Goal: Find specific page/section: Find specific page/section

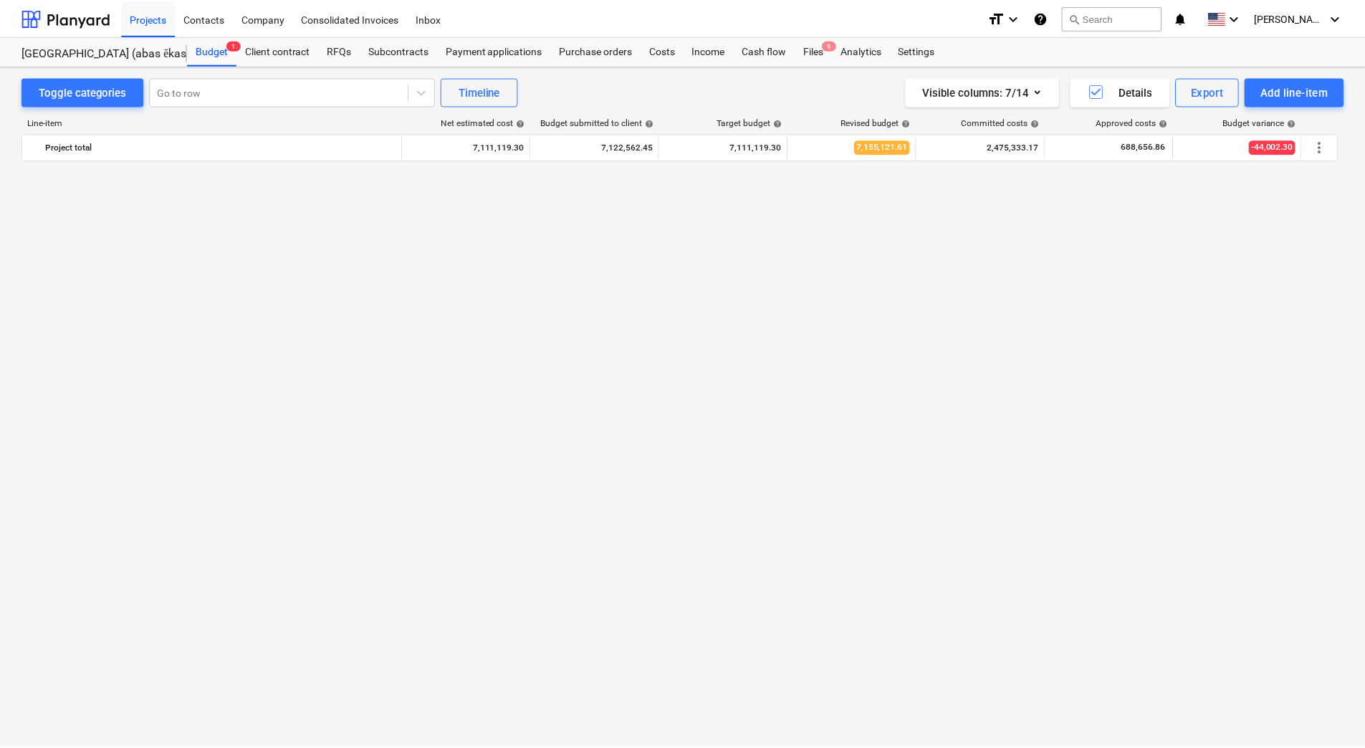
scroll to position [1477, 0]
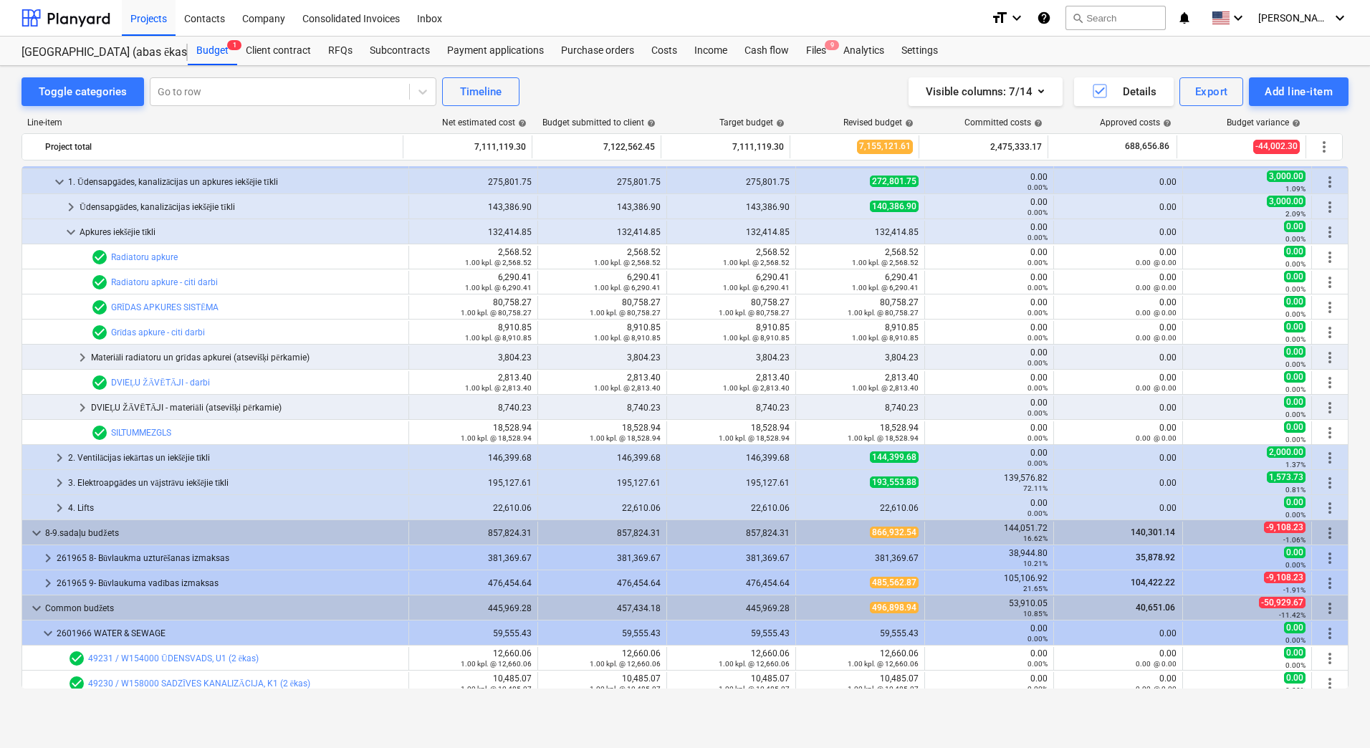
click at [2, 345] on div "Toggle categories Go to row Timeline Visible columns : 7/14 Details Export Add …" at bounding box center [685, 391] width 1370 height 651
click at [11, 400] on div "Toggle categories Go to row Timeline Visible columns : 7/14 Details Export Add …" at bounding box center [685, 391] width 1370 height 651
click at [574, 92] on div "Toggle categories Go to row Timeline Visible columns : 7/14 Details Export Add …" at bounding box center [684, 91] width 1327 height 29
click at [13, 158] on div "Toggle categories Go to row Timeline Visible columns : 7/14 Details Export Add …" at bounding box center [685, 391] width 1370 height 651
click at [345, 121] on div "Line-item" at bounding box center [212, 122] width 383 height 10
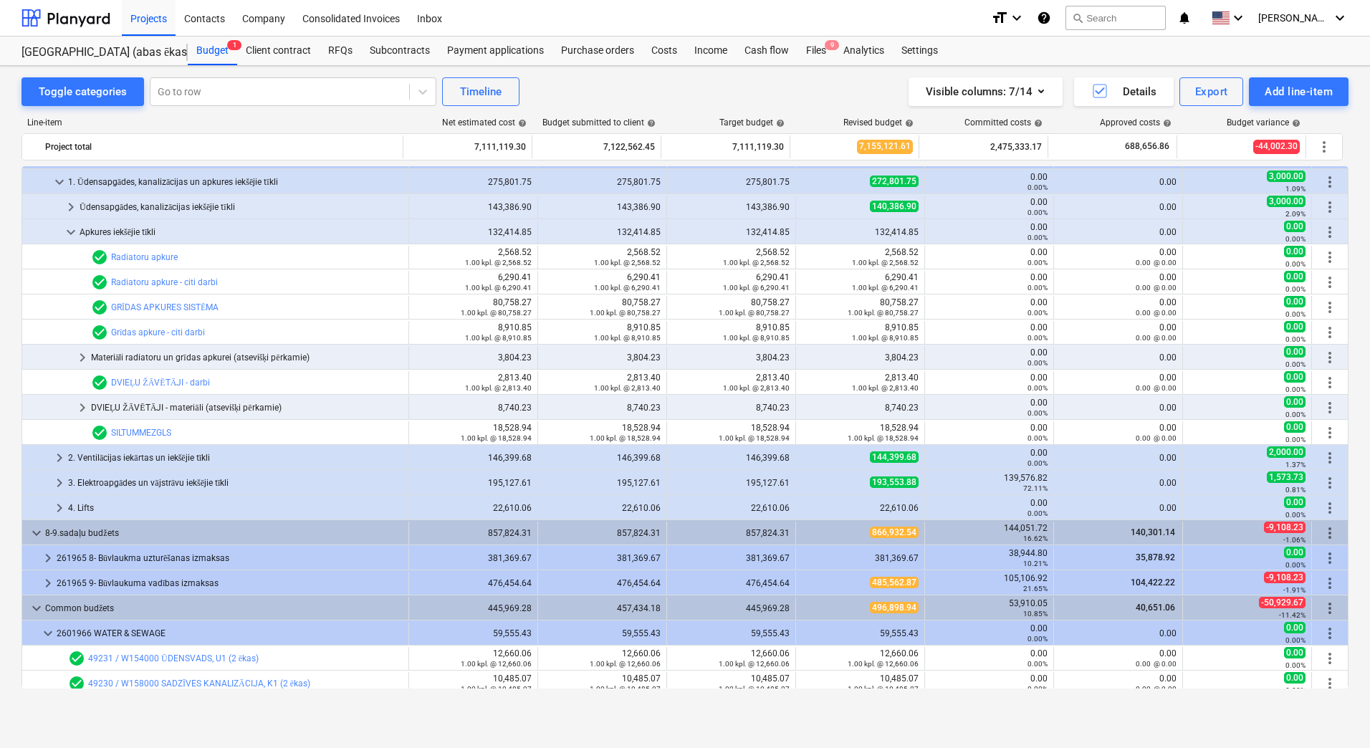
click at [612, 98] on div "Toggle categories Go to row Timeline Visible columns : 7/14 Details Export Add …" at bounding box center [684, 91] width 1327 height 29
click at [144, 21] on div "Projects" at bounding box center [149, 17] width 54 height 37
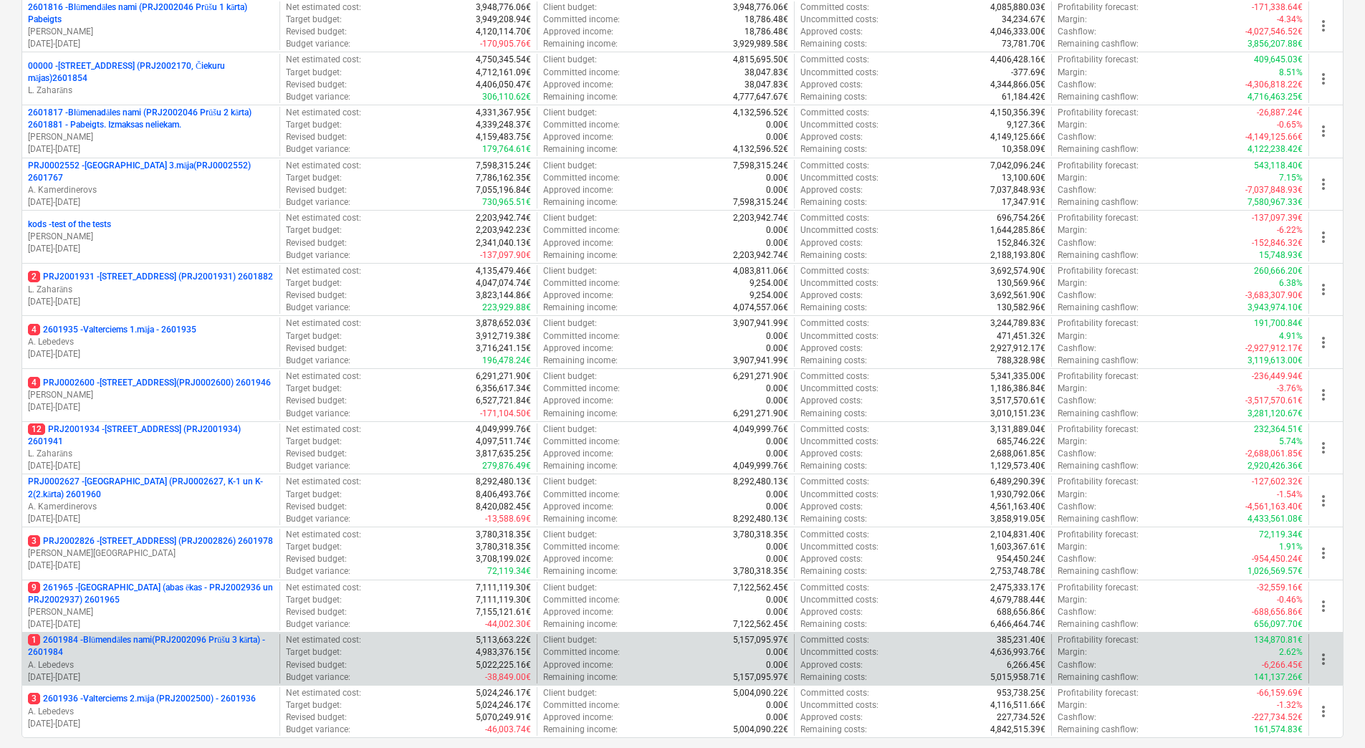
scroll to position [390, 0]
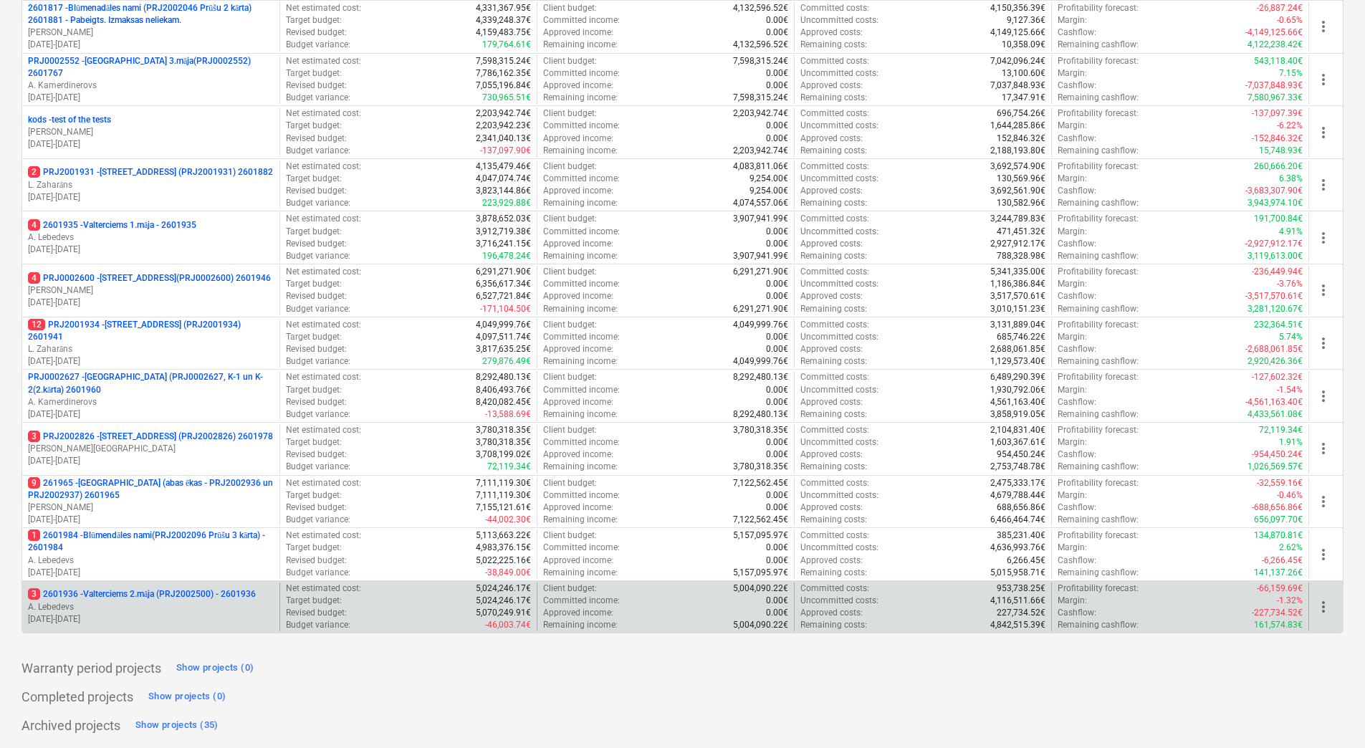
click at [149, 591] on p "3 2601936 - Valterciems 2.māja (PRJ2002500) - 2601936" at bounding box center [142, 594] width 228 height 12
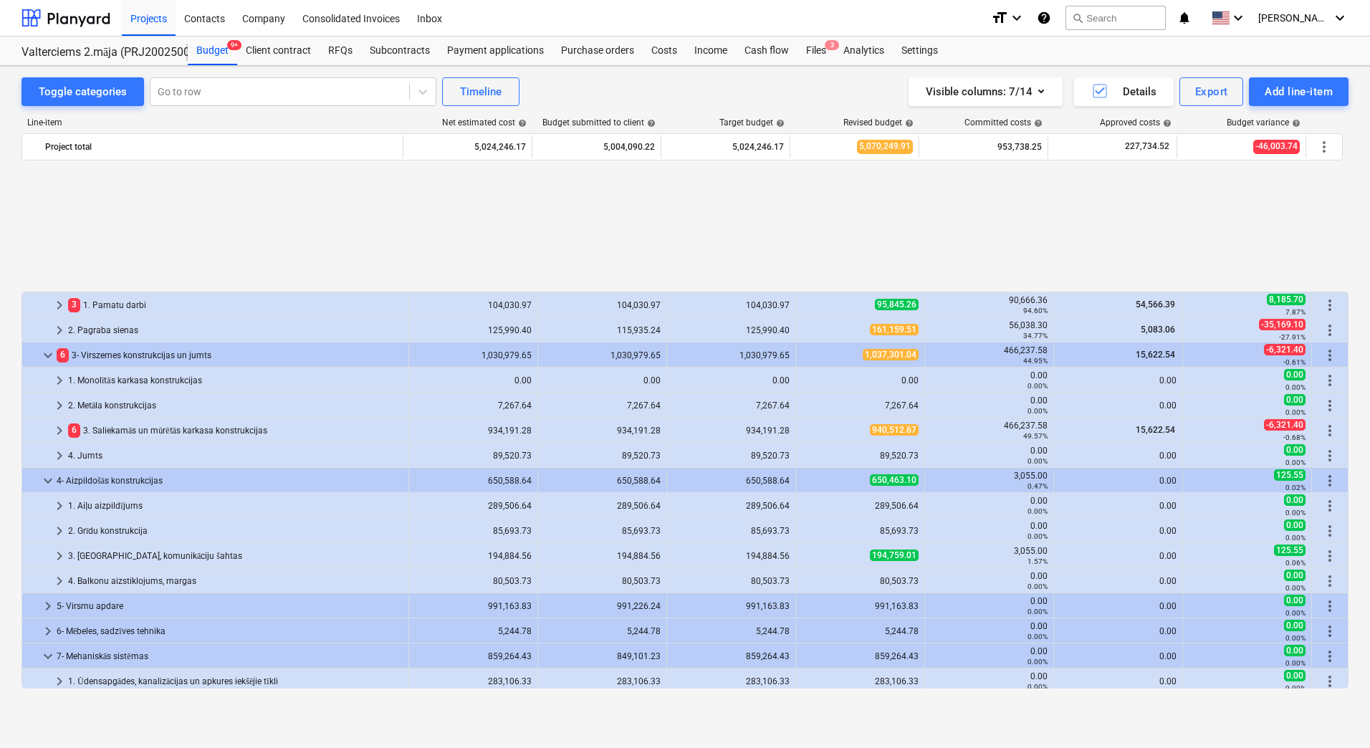
scroll to position [155, 0]
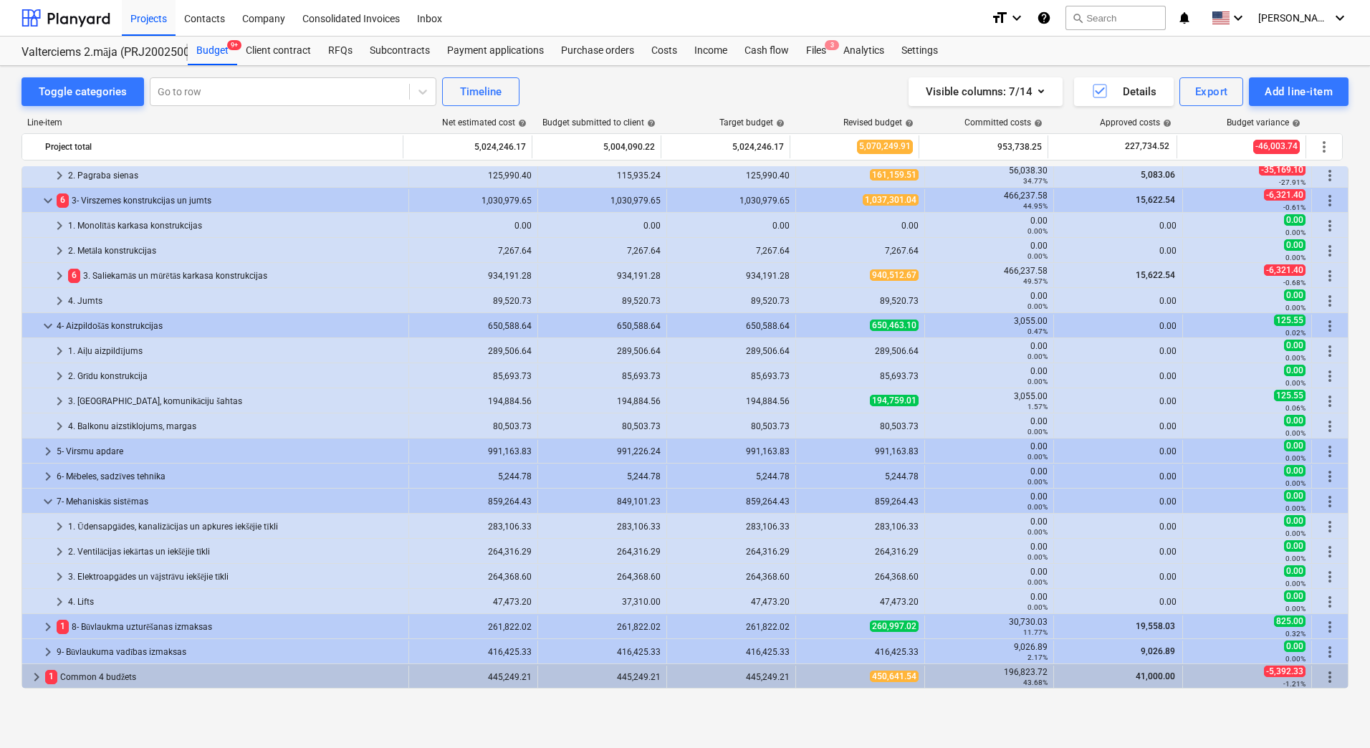
click at [18, 488] on div "Toggle categories Go to row Timeline Visible columns : 7/14 Details Export Add …" at bounding box center [685, 391] width 1370 height 651
click at [19, 496] on div "Toggle categories Go to row Timeline Visible columns : 7/14 Details Export Add …" at bounding box center [685, 391] width 1370 height 651
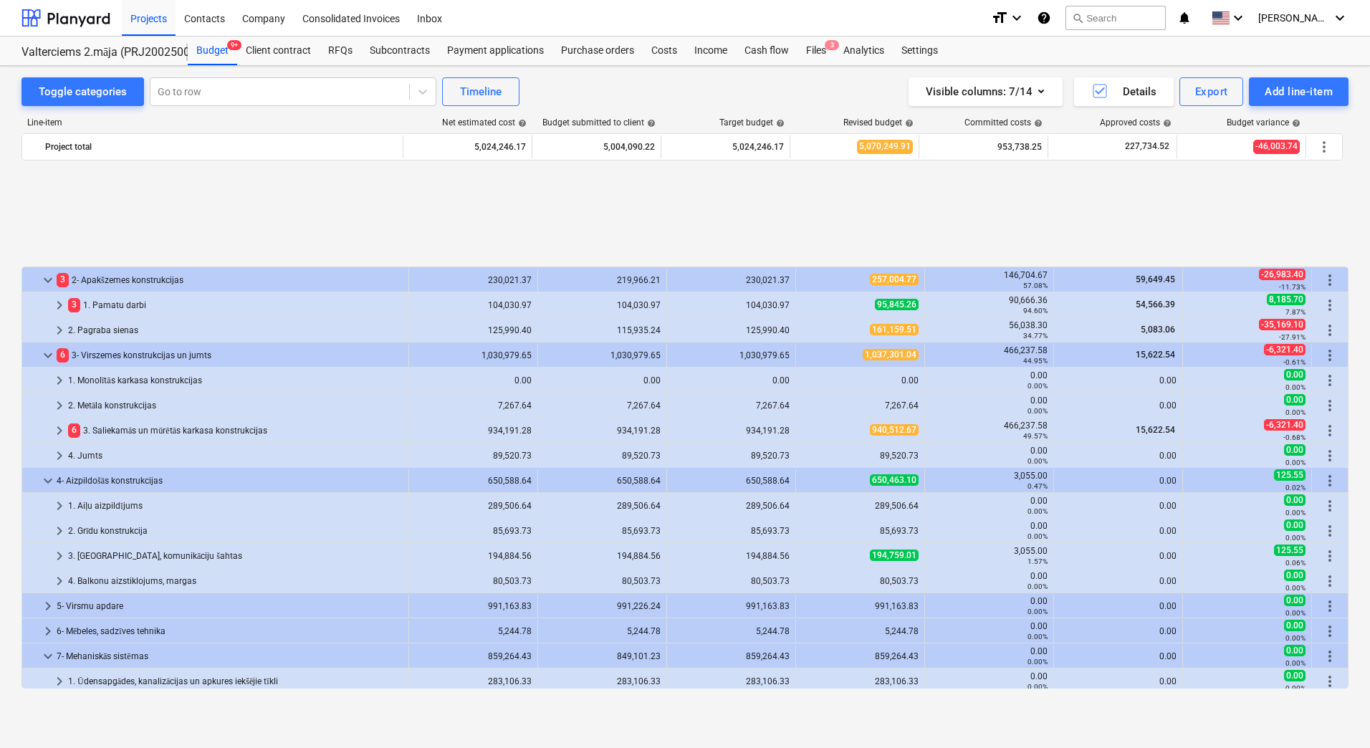
scroll to position [143, 0]
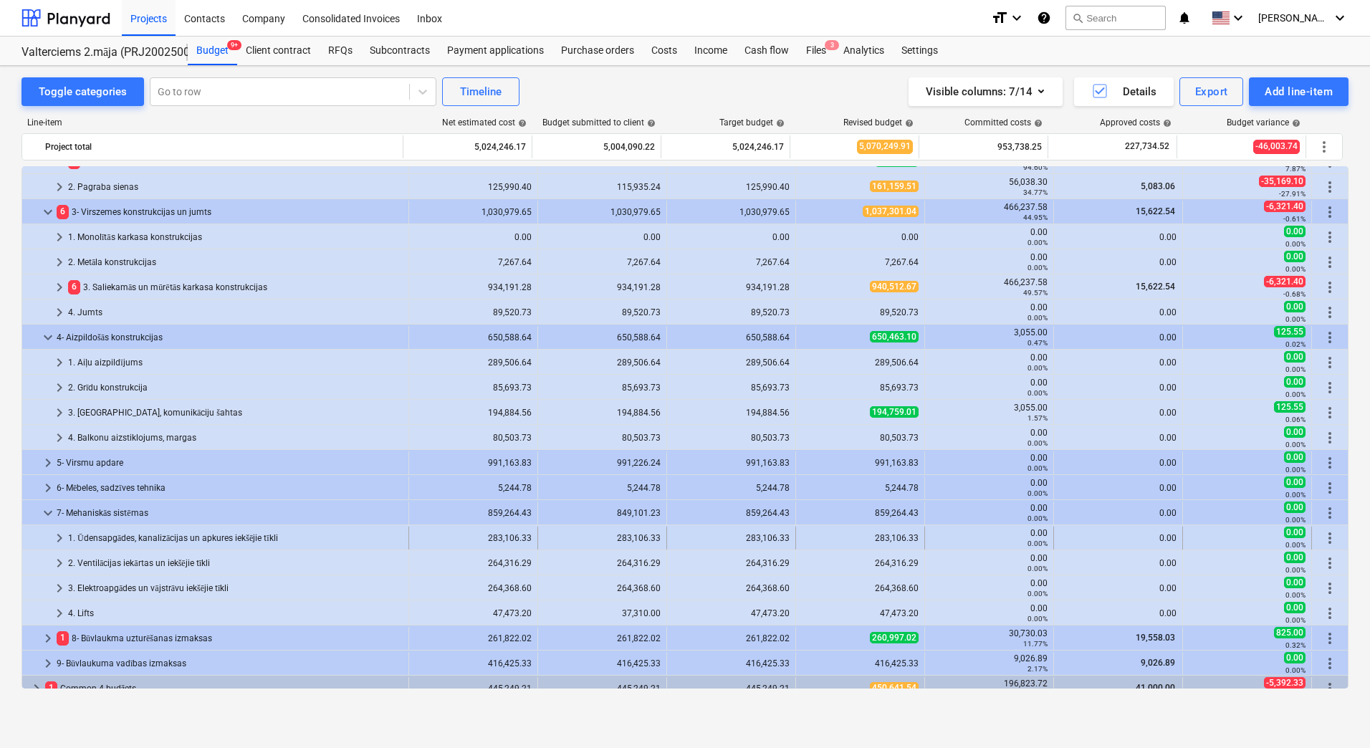
click at [60, 535] on span "keyboard_arrow_right" at bounding box center [59, 537] width 17 height 17
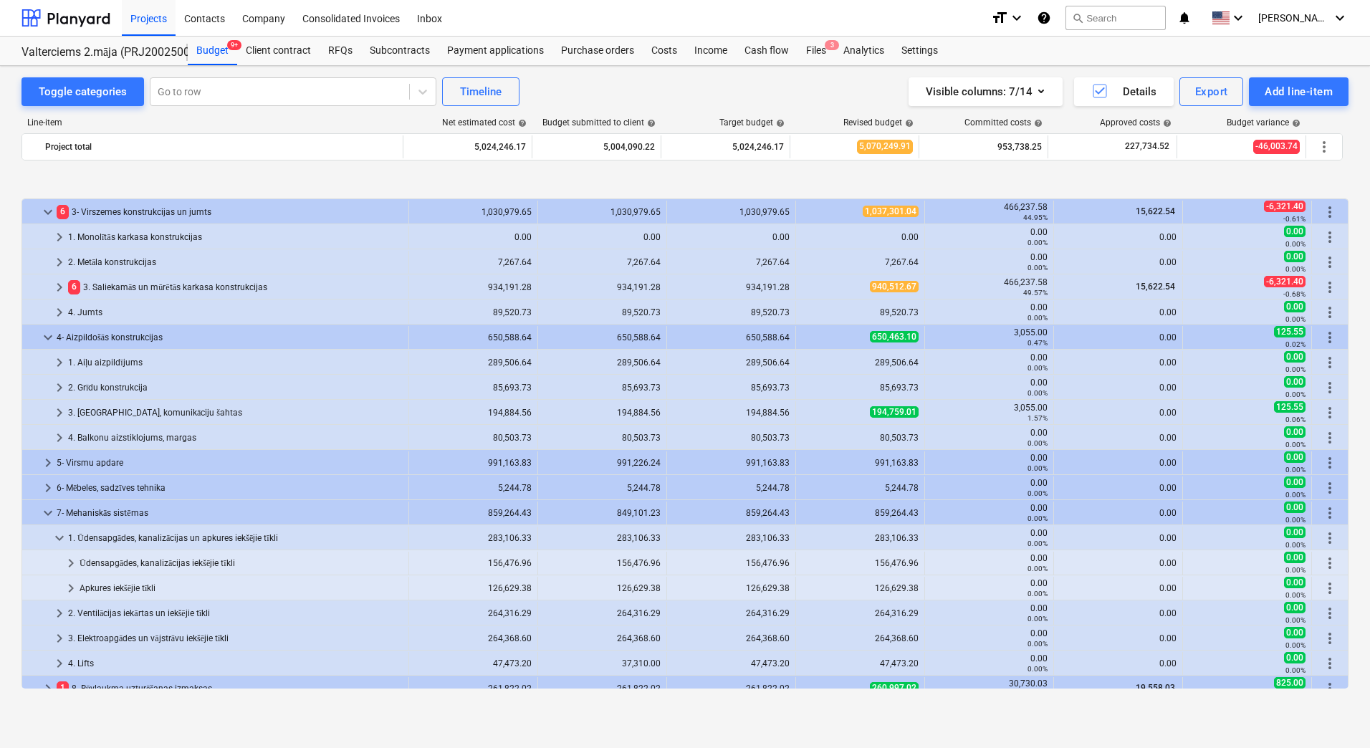
scroll to position [205, 0]
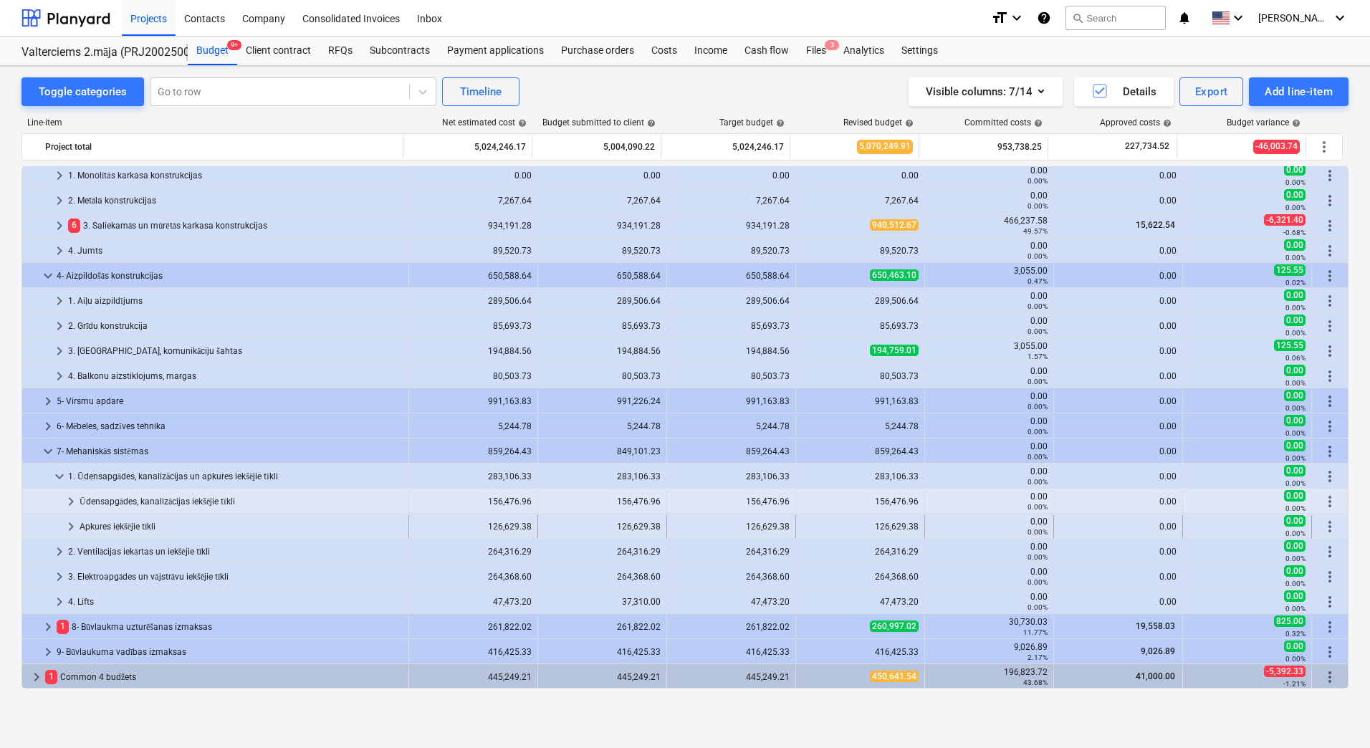
click at [67, 529] on span "keyboard_arrow_right" at bounding box center [70, 526] width 17 height 17
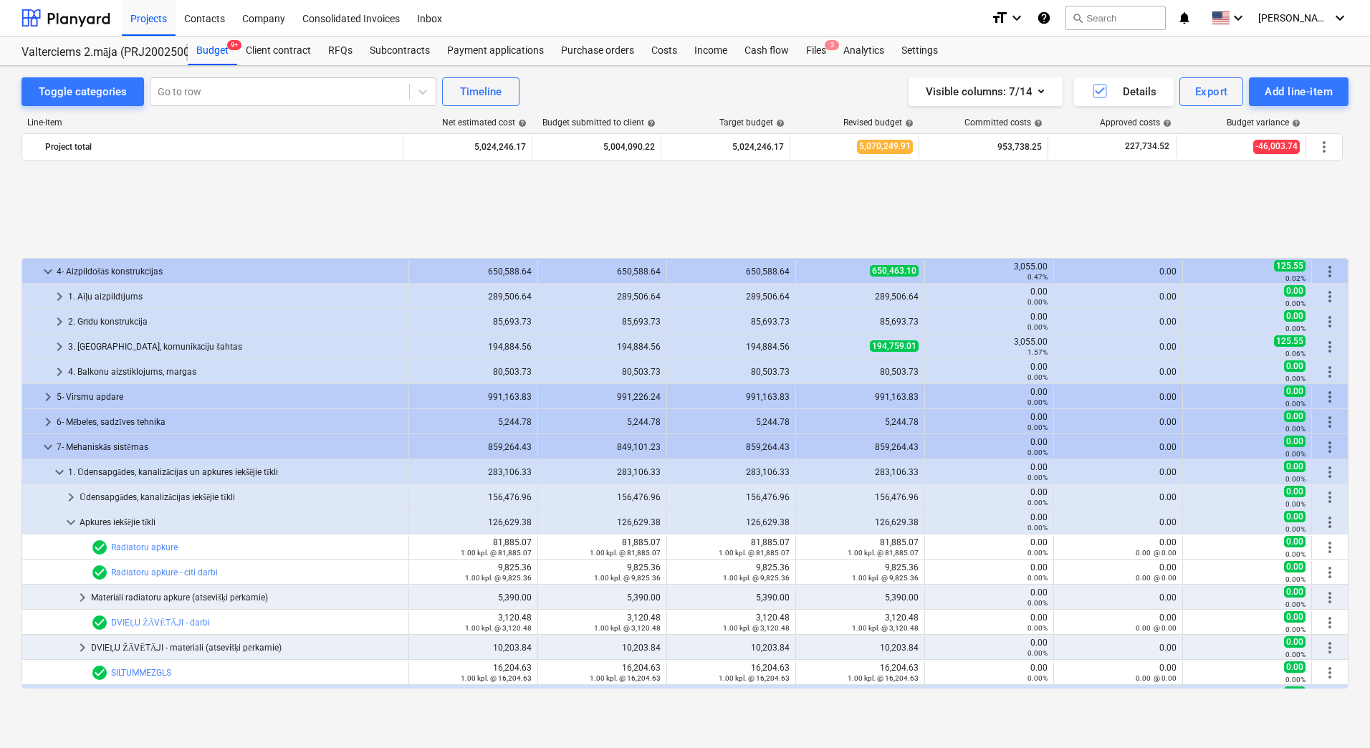
scroll to position [348, 0]
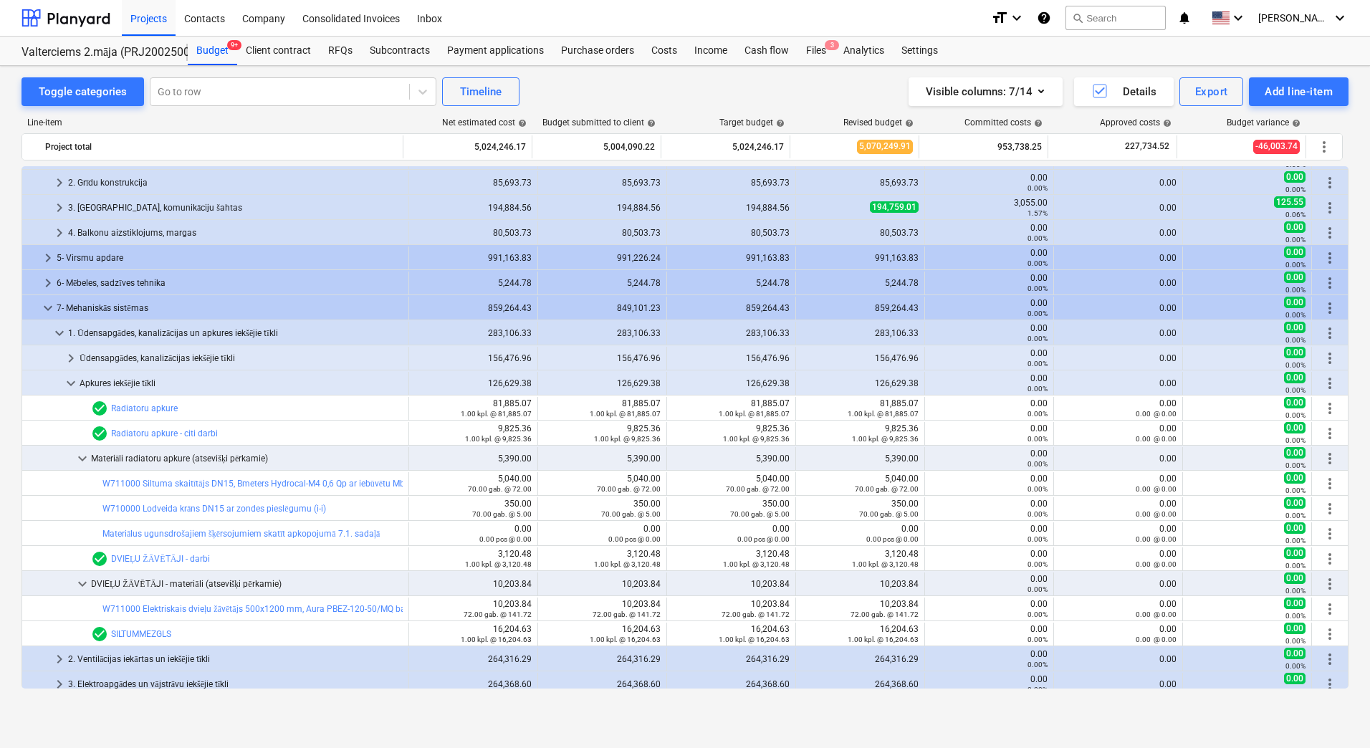
click at [634, 19] on div "Projects Contacts Company Consolidated Invoices Inbox" at bounding box center [550, 18] width 857 height 36
click at [689, 85] on div "Toggle categories Go to row Timeline Visible columns : 7/14 Details Export Add …" at bounding box center [684, 91] width 1327 height 29
click at [11, 456] on div "Toggle categories Go to row Timeline Visible columns : 7/14 Details Export Add …" at bounding box center [685, 391] width 1370 height 651
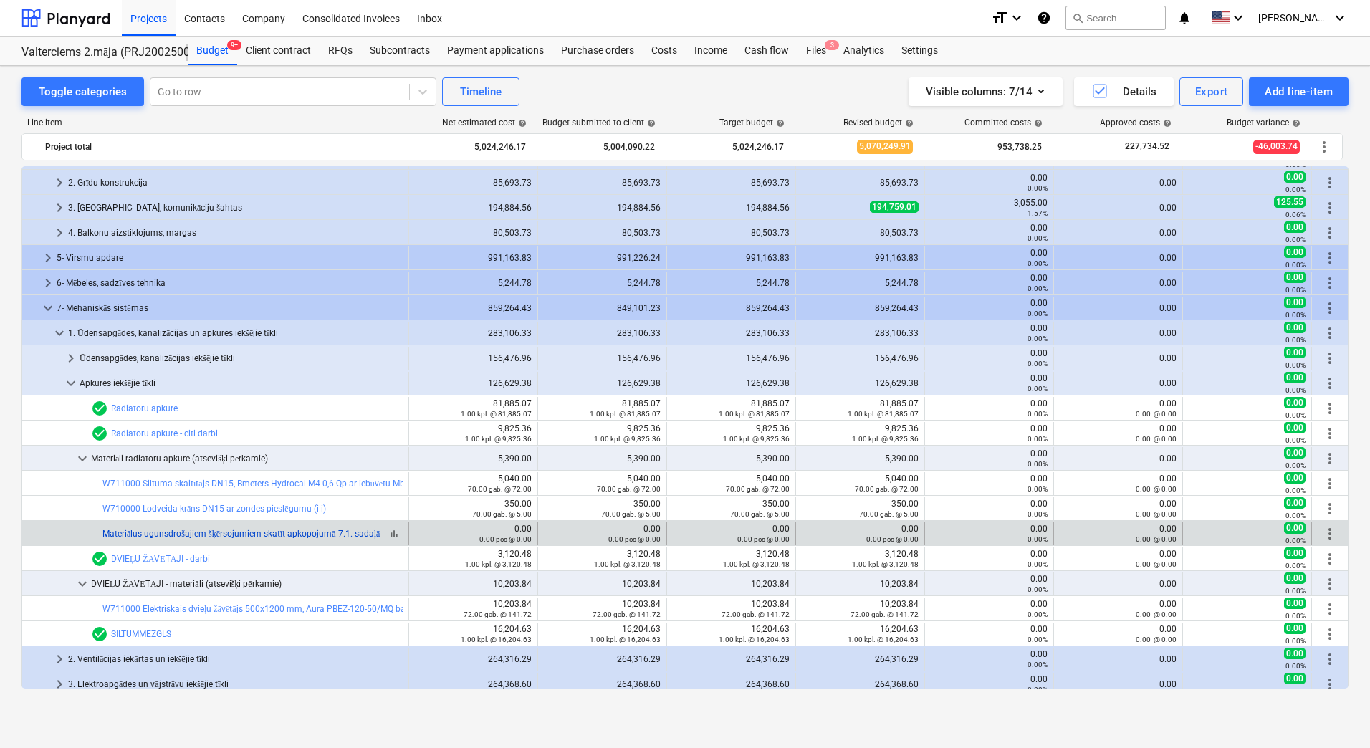
drag, startPoint x: 94, startPoint y: 531, endPoint x: 342, endPoint y: 537, distance: 248.6
copy div "bar_chart Materiālus ugunsdrošajiem šķērsojumiem skatīt apkopojumā 7.1. sadaļā"
drag, startPoint x: 381, startPoint y: 522, endPoint x: 102, endPoint y: 540, distance: 279.9
click at [102, 540] on div "bar_chart Materiālus ugunsdrošajiem šķērsojumiem skatīt apkopojumā 7.1. sadaļā" at bounding box center [215, 533] width 387 height 23
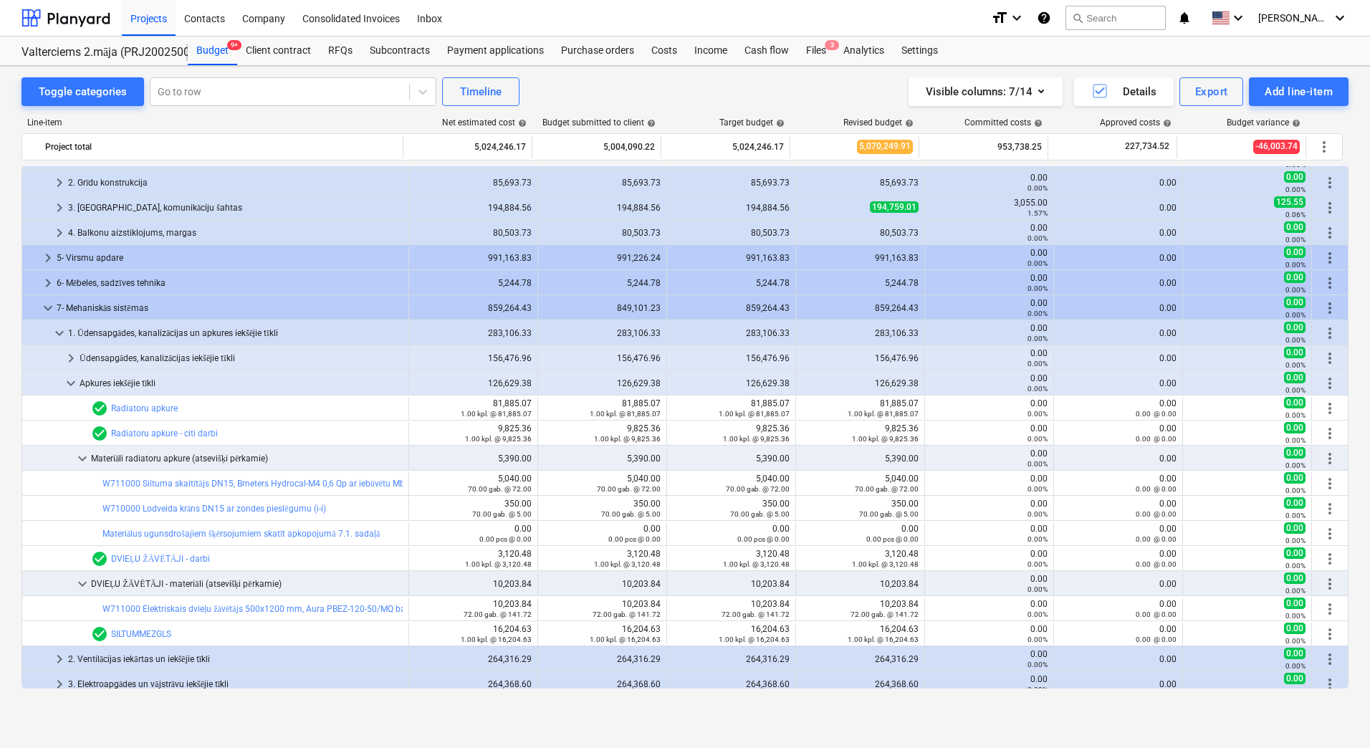
drag, startPoint x: 102, startPoint y: 540, endPoint x: 12, endPoint y: 539, distance: 89.5
click at [12, 539] on div "Toggle categories Go to row Timeline Visible columns : 7/14 Details Export Add …" at bounding box center [685, 391] width 1370 height 651
click at [4, 340] on div "Toggle categories Go to row Timeline Visible columns : 7/14 Details Export Add …" at bounding box center [685, 391] width 1370 height 651
click at [801, 80] on div "Visible columns : 7/14 Details Export Add line-item" at bounding box center [1032, 91] width 632 height 29
